Goal: Information Seeking & Learning: Learn about a topic

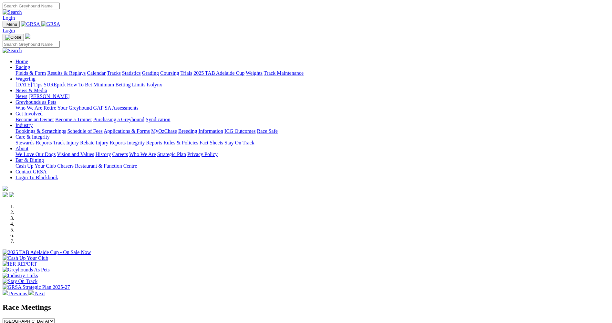
click at [30, 65] on link "Racing" at bounding box center [22, 67] width 15 height 5
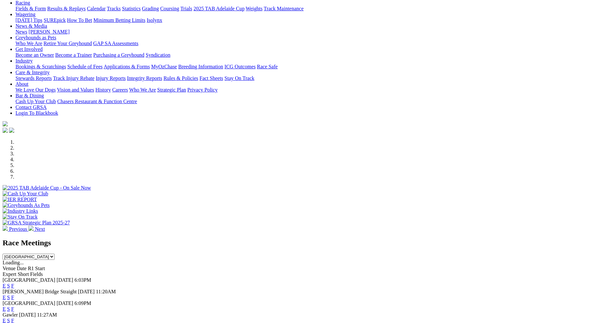
click at [6, 295] on link "E" at bounding box center [4, 297] width 3 height 5
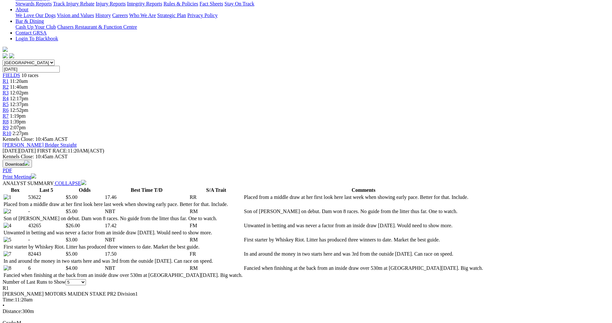
scroll to position [161, 0]
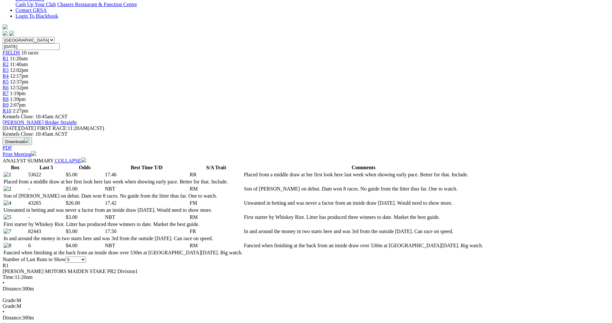
scroll to position [194, 0]
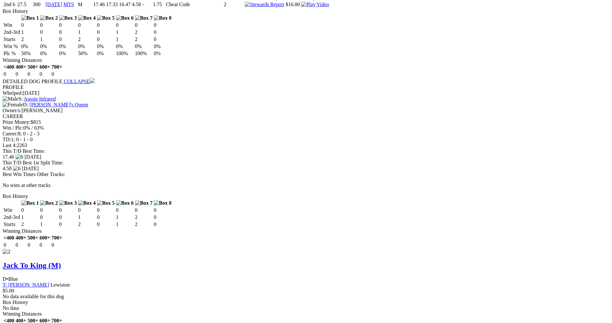
scroll to position [710, 0]
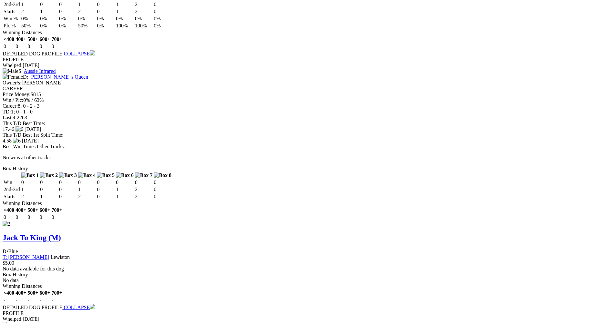
scroll to position [775, 0]
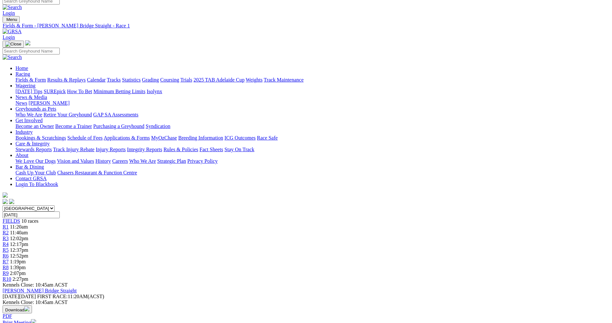
scroll to position [0, 0]
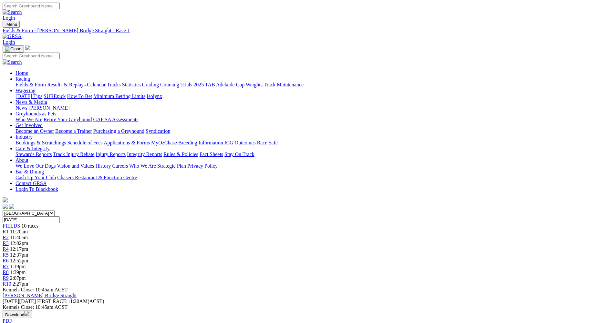
click at [9, 235] on span "R2" at bounding box center [6, 237] width 6 height 5
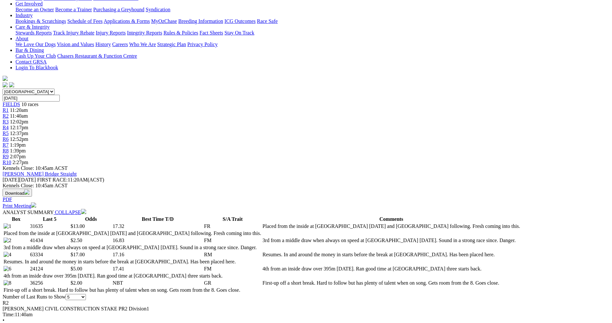
scroll to position [161, 0]
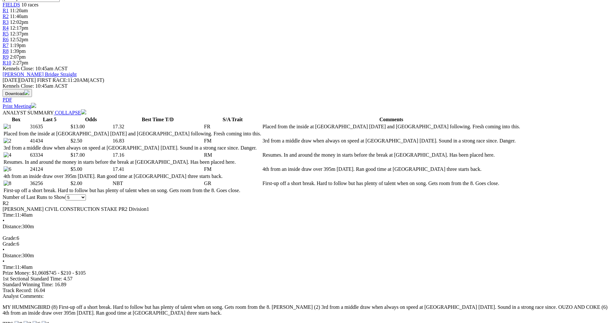
scroll to position [226, 0]
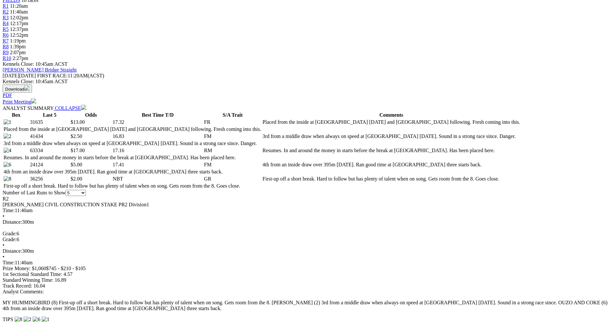
drag, startPoint x: 134, startPoint y: 91, endPoint x: 138, endPoint y: 90, distance: 4.9
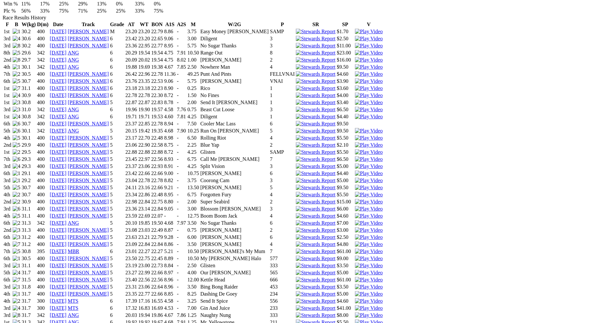
scroll to position [484, 0]
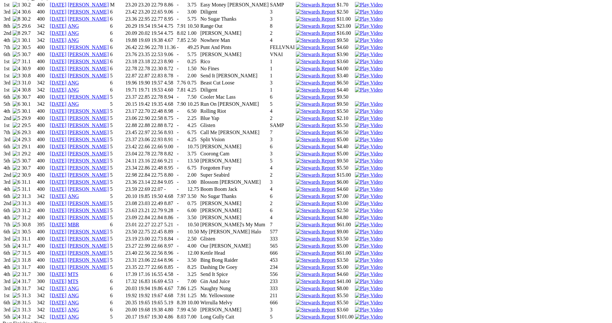
click at [382, 272] on img at bounding box center [369, 275] width 28 height 6
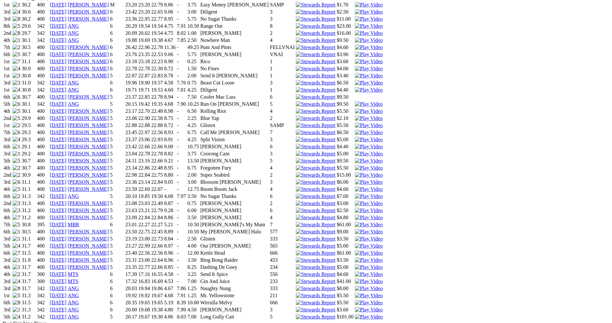
click at [382, 279] on img at bounding box center [369, 282] width 28 height 6
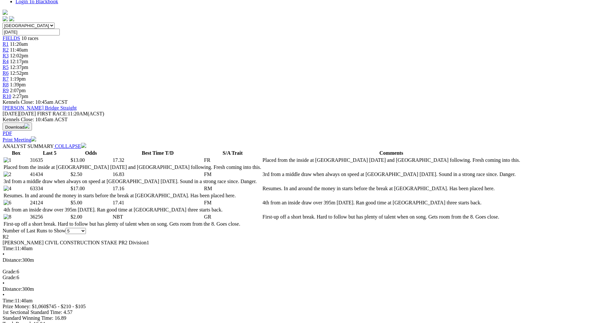
scroll to position [194, 0]
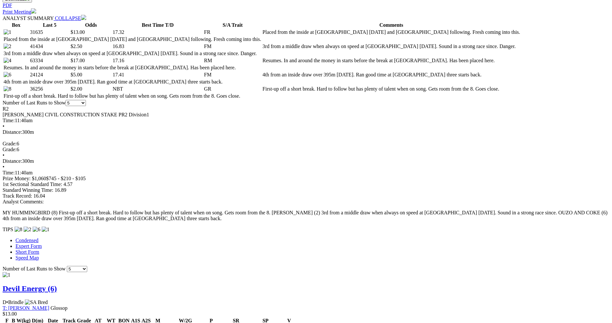
scroll to position [355, 0]
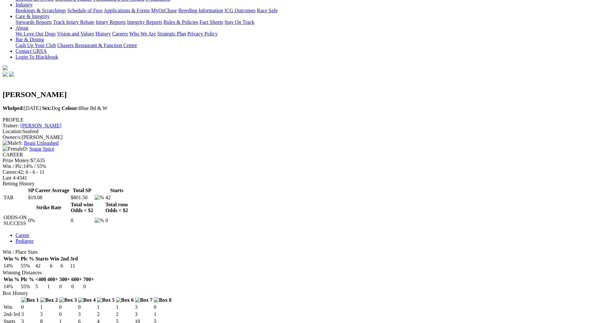
scroll to position [161, 0]
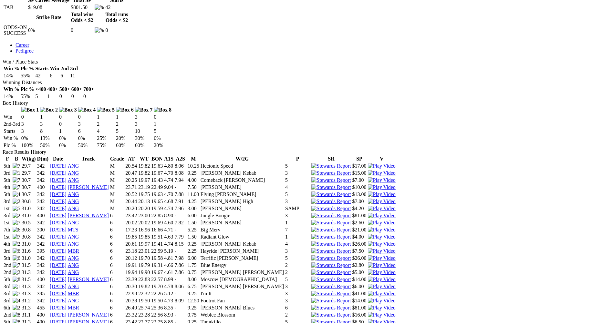
scroll to position [355, 0]
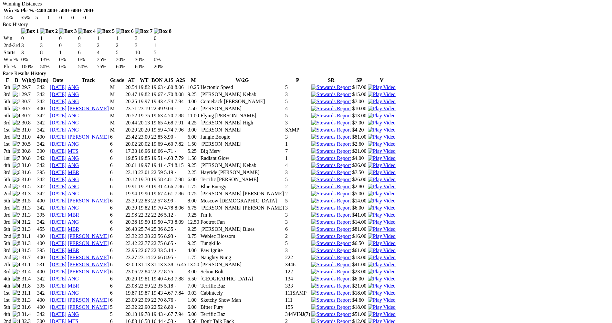
scroll to position [420, 0]
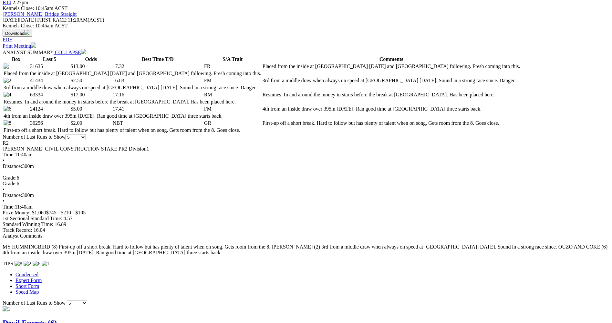
scroll to position [290, 0]
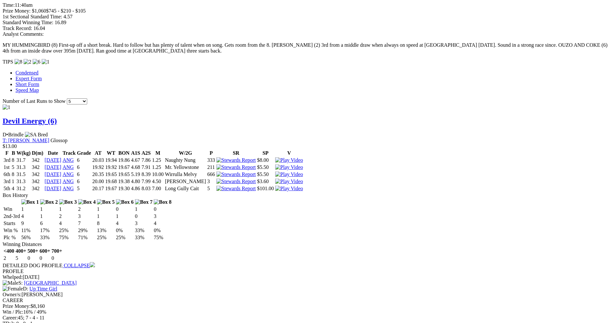
scroll to position [484, 0]
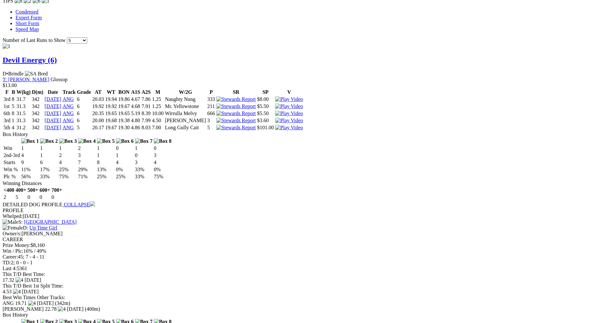
scroll to position [549, 0]
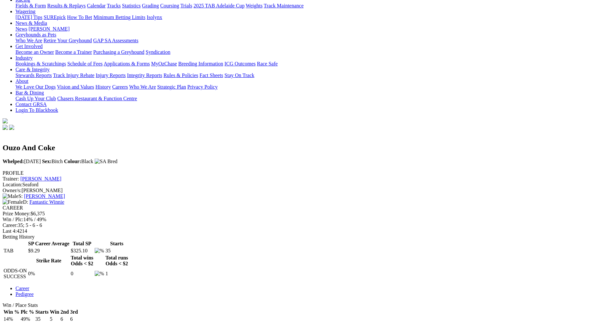
scroll to position [129, 0]
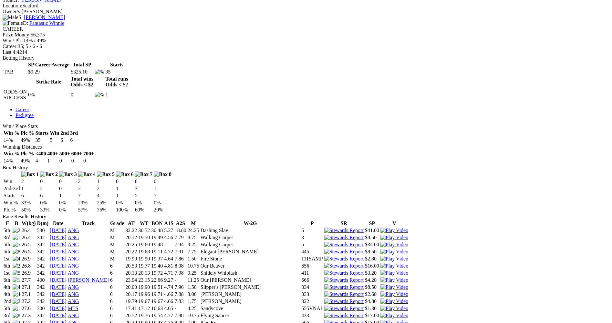
scroll to position [323, 0]
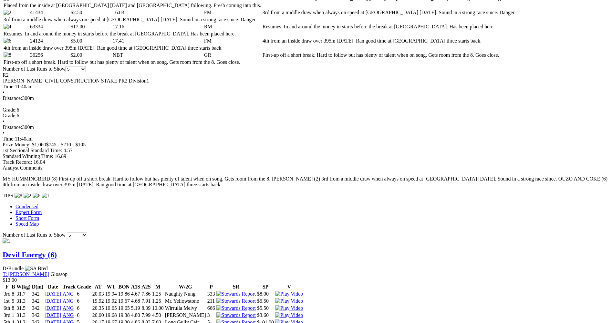
scroll to position [387, 0]
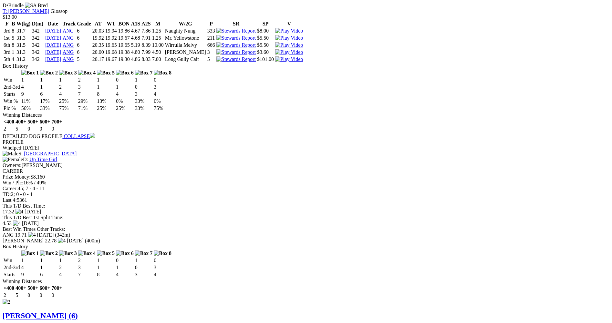
scroll to position [645, 0]
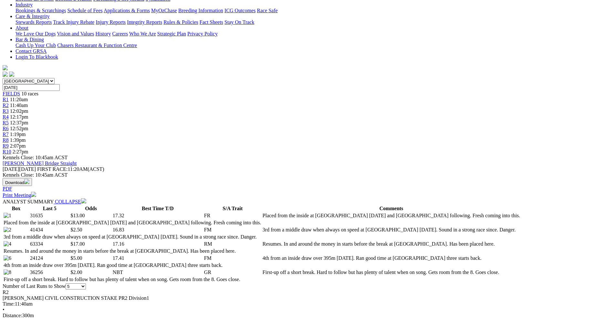
scroll to position [0, 0]
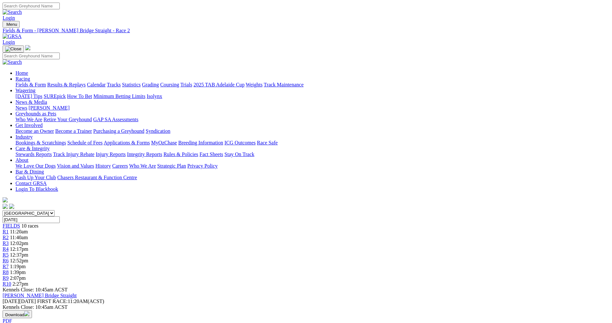
click at [9, 241] on span "R3" at bounding box center [6, 243] width 6 height 5
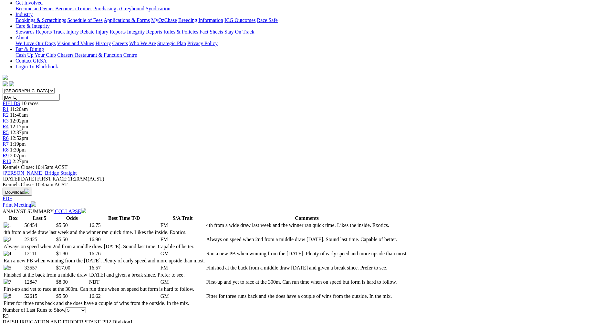
scroll to position [161, 0]
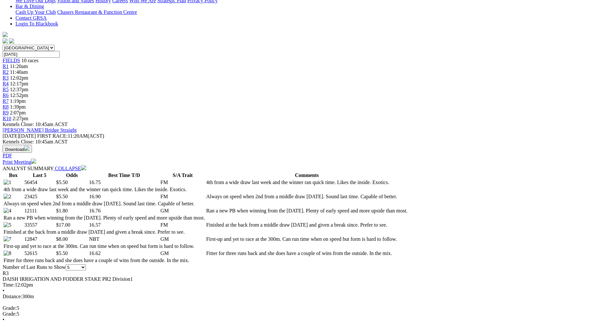
scroll to position [258, 0]
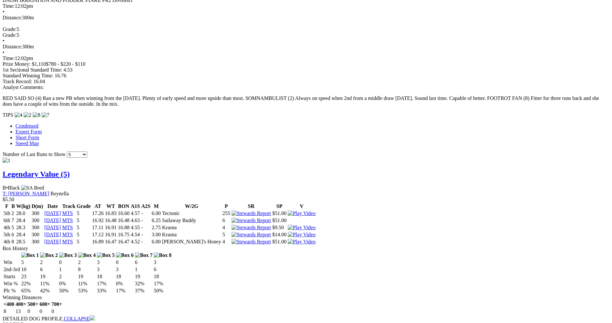
scroll to position [452, 0]
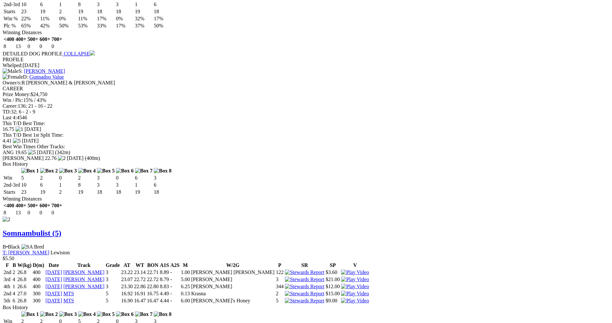
scroll to position [775, 0]
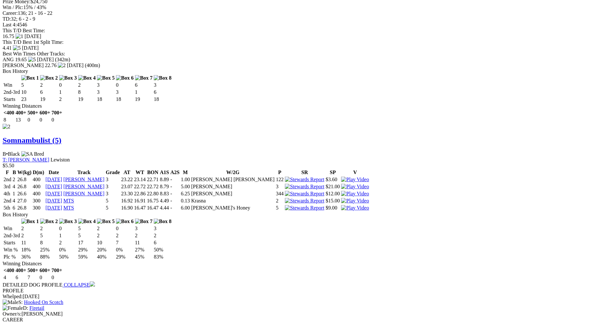
scroll to position [807, 0]
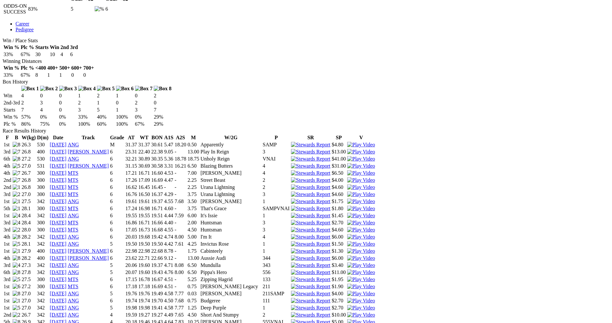
scroll to position [290, 0]
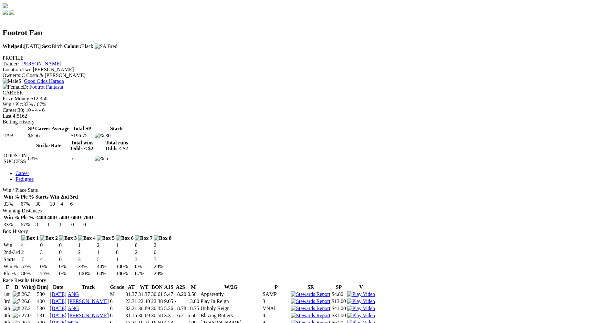
scroll to position [194, 0]
click at [375, 321] on img at bounding box center [361, 324] width 28 height 6
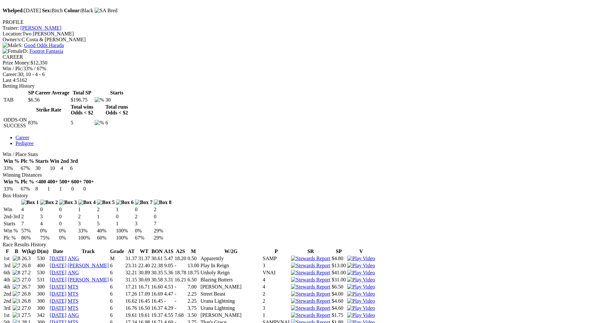
scroll to position [290, 0]
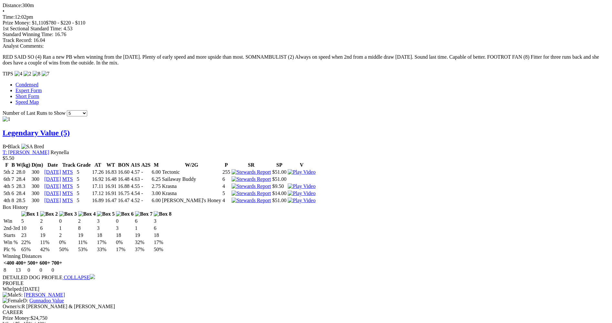
scroll to position [516, 0]
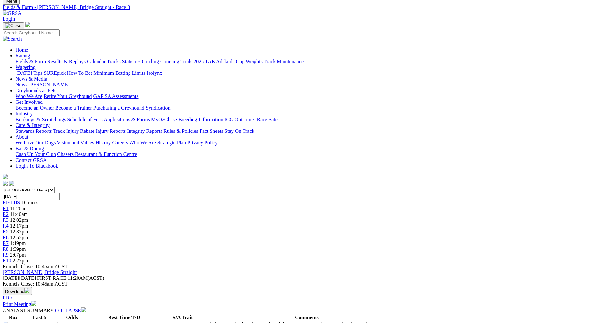
scroll to position [7, 0]
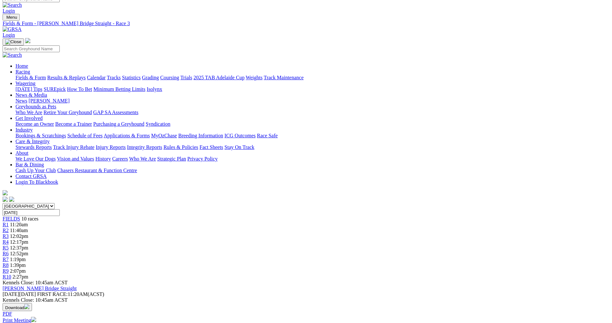
click at [9, 239] on span "R4" at bounding box center [6, 241] width 6 height 5
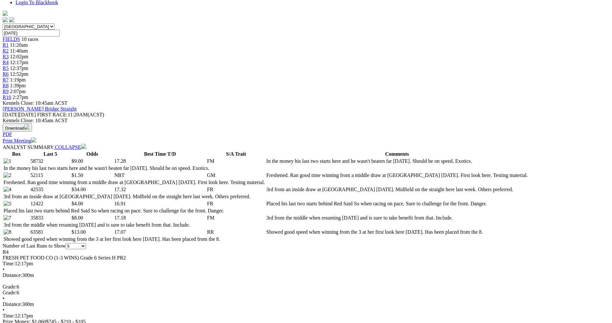
scroll to position [194, 0]
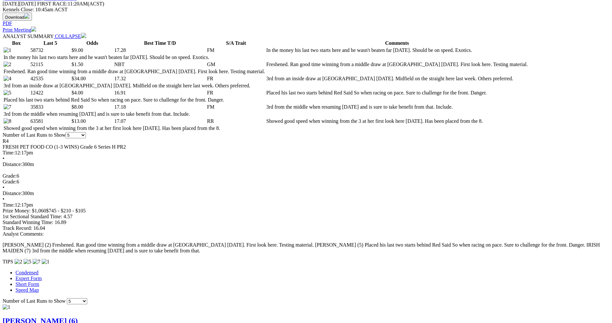
scroll to position [323, 0]
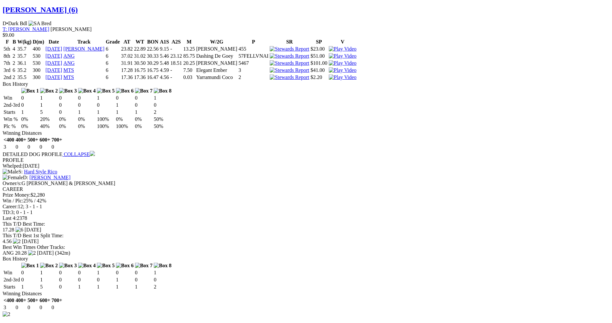
scroll to position [613, 0]
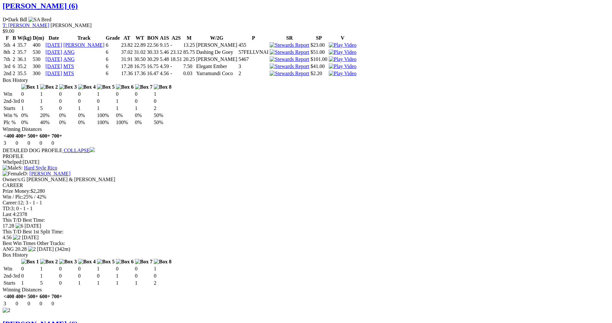
scroll to position [645, 0]
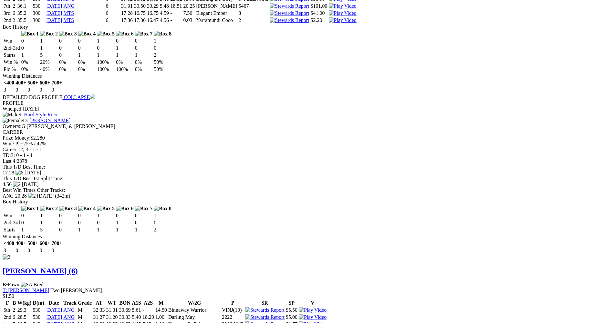
scroll to position [678, 0]
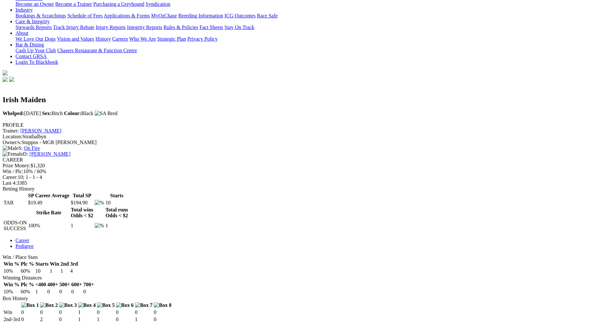
scroll to position [129, 0]
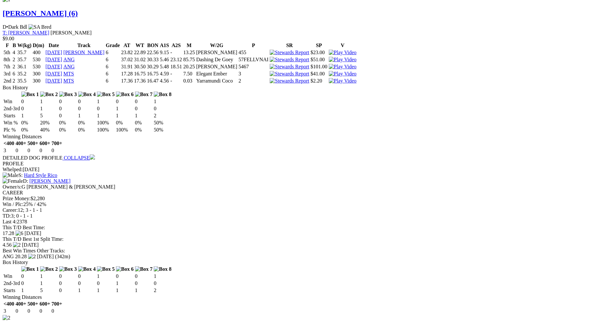
scroll to position [613, 0]
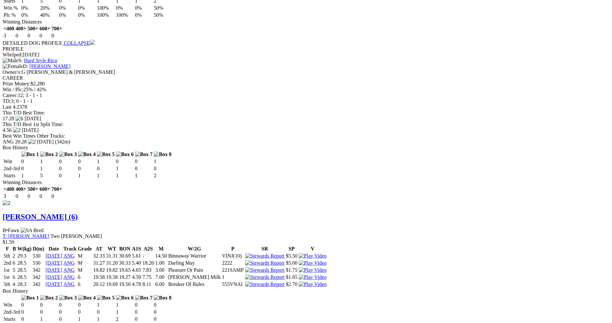
scroll to position [785, 0]
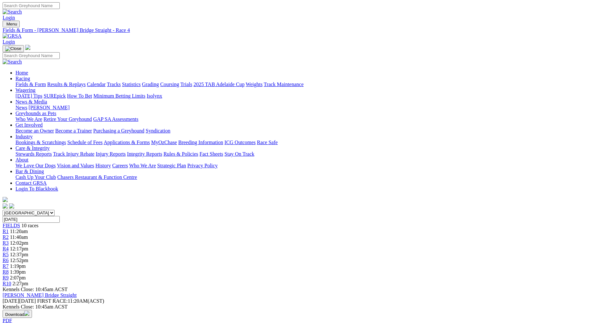
scroll to position [0, 0]
click at [310, 252] on div "R5 12:37pm" at bounding box center [306, 255] width 606 height 6
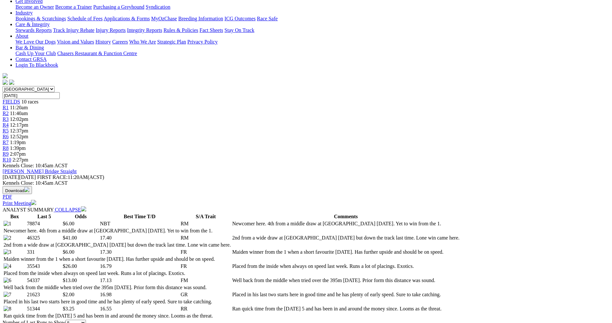
scroll to position [161, 0]
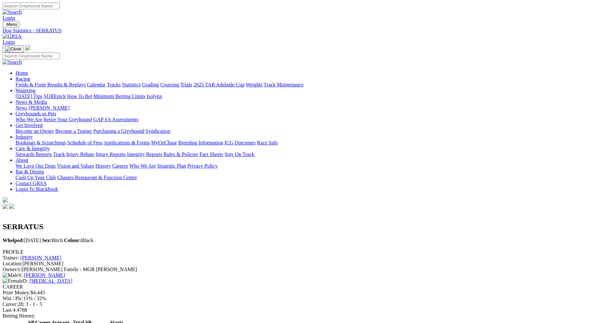
scroll to position [194, 0]
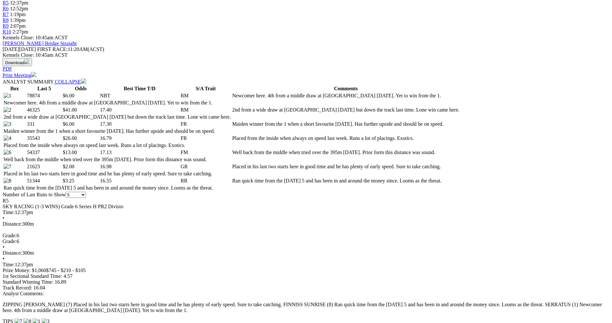
scroll to position [258, 0]
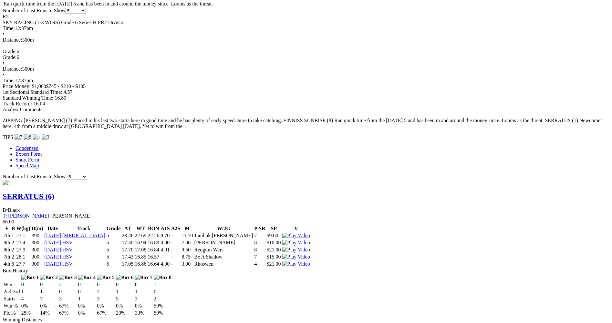
scroll to position [452, 0]
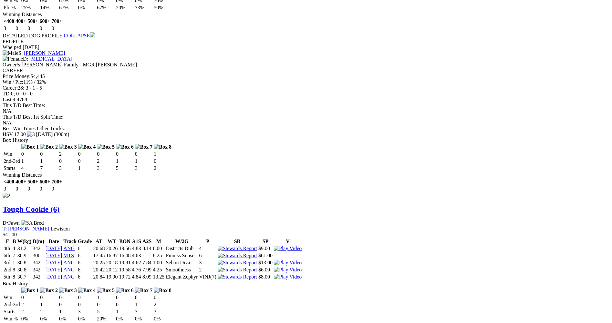
scroll to position [807, 0]
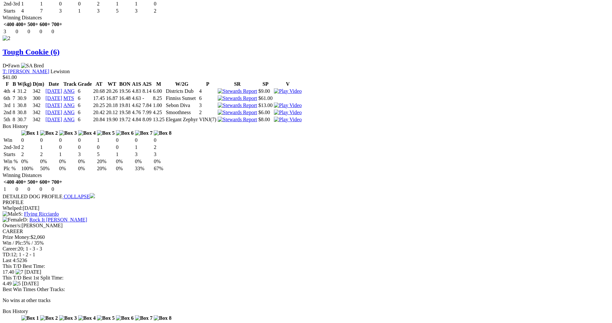
scroll to position [904, 0]
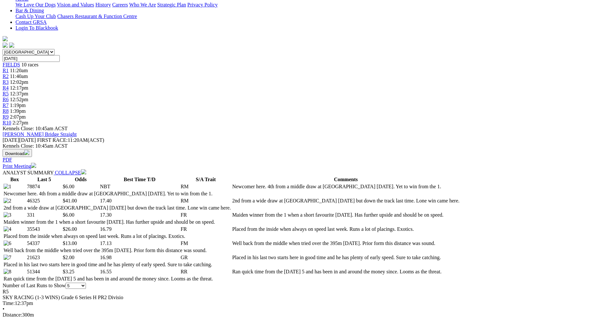
scroll to position [97, 0]
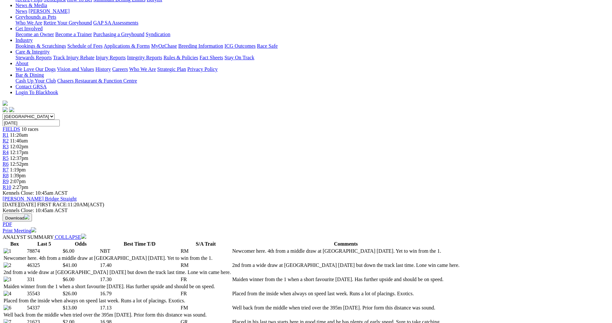
click at [9, 161] on span "R6" at bounding box center [6, 163] width 6 height 5
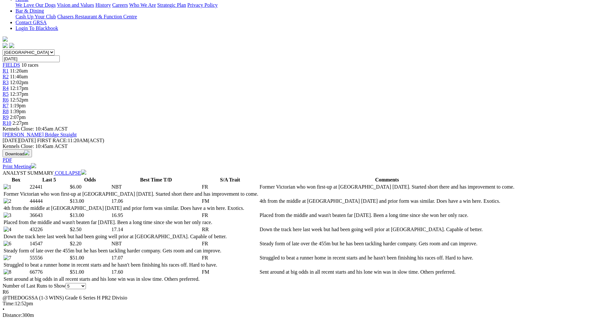
scroll to position [161, 0]
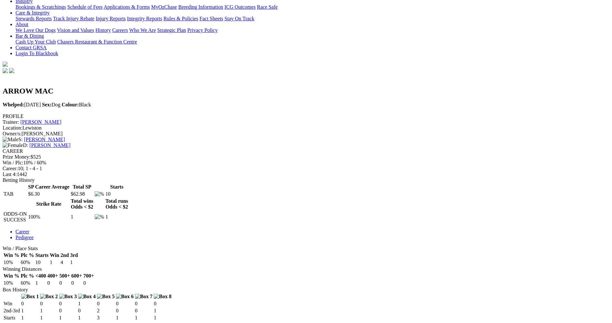
scroll to position [161, 0]
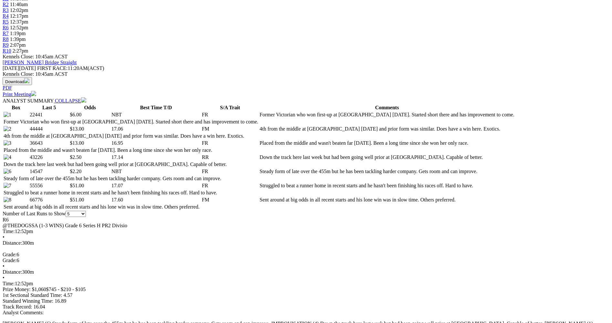
scroll to position [258, 0]
